Goal: Information Seeking & Learning: Learn about a topic

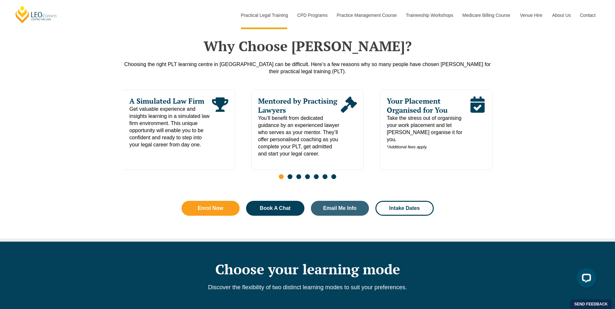
click at [328, 42] on button "Cancel" at bounding box center [329, 42] width 33 height 16
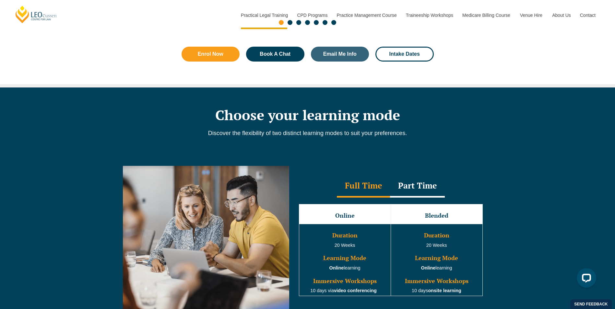
scroll to position [546, 0]
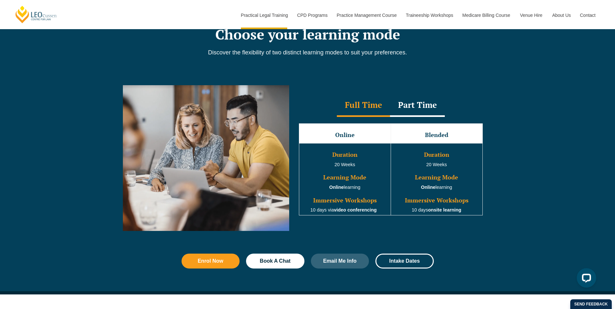
click at [415, 104] on div "Part Time" at bounding box center [417, 105] width 55 height 23
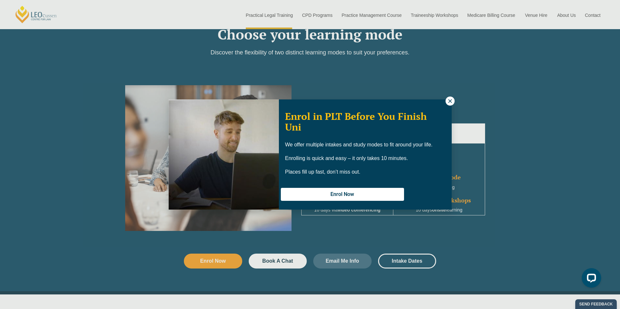
click at [449, 104] on button at bounding box center [449, 101] width 9 height 9
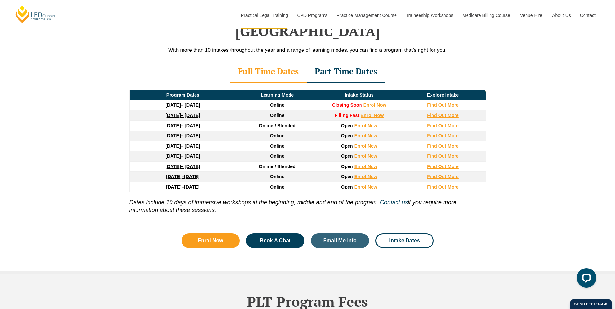
scroll to position [867, 0]
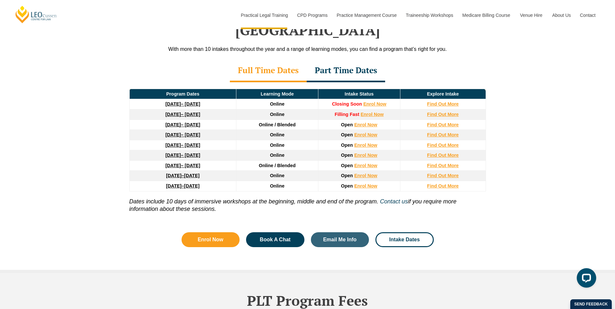
click at [344, 60] on div "Part Time Dates" at bounding box center [346, 71] width 78 height 23
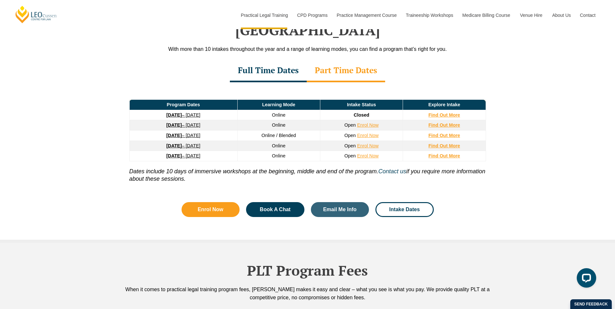
click at [243, 60] on div "Full Time Dates" at bounding box center [268, 71] width 77 height 23
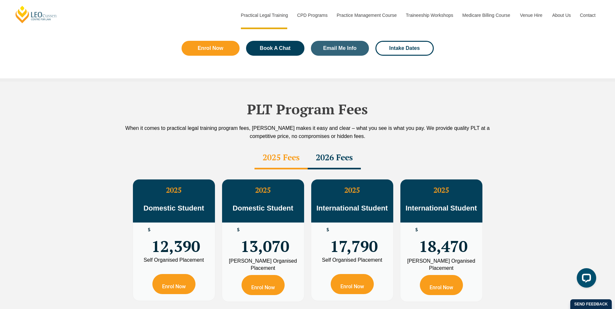
scroll to position [1166, 0]
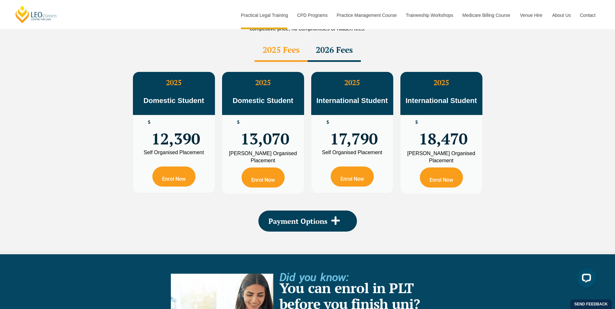
click at [322, 39] on div "2026 Fees" at bounding box center [334, 50] width 53 height 23
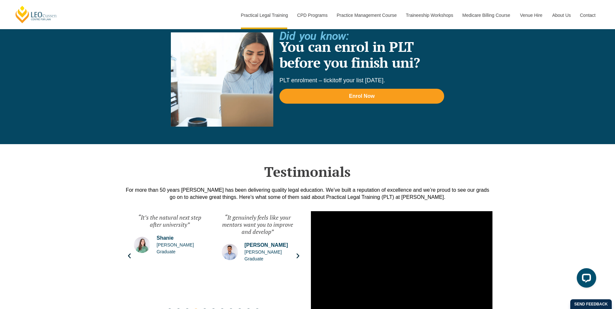
scroll to position [1408, 0]
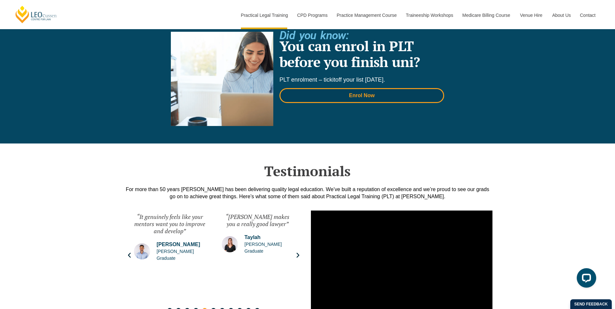
click at [338, 88] on link "Enrol Now" at bounding box center [361, 95] width 165 height 15
